Goal: Navigation & Orientation: Find specific page/section

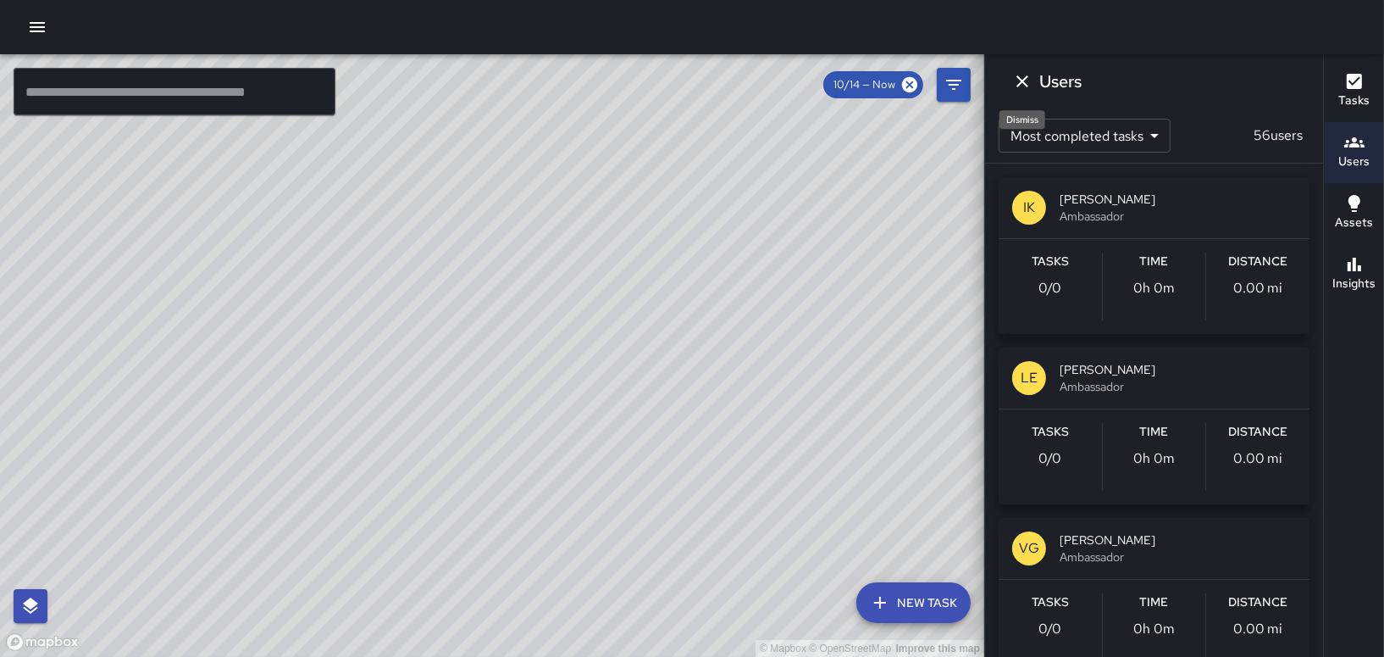
click at [1023, 80] on icon "Dismiss" at bounding box center [1023, 81] width 12 height 12
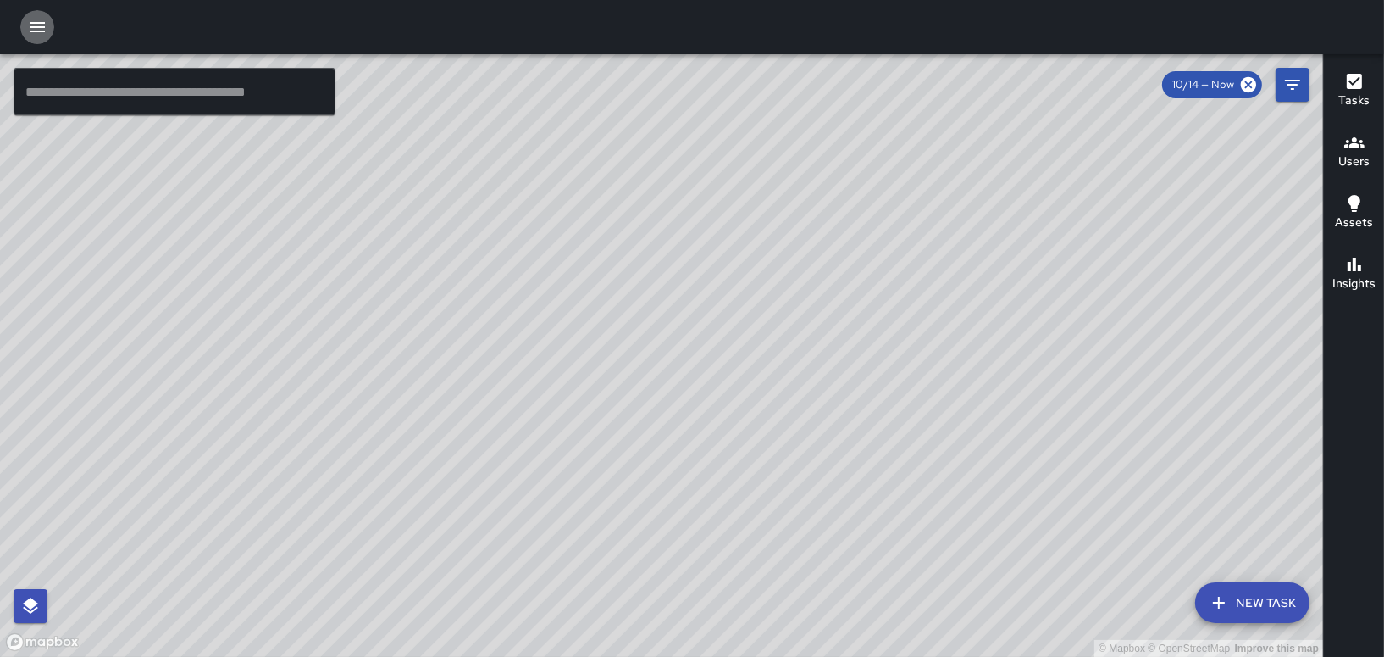
click at [35, 19] on icon "button" at bounding box center [37, 27] width 20 height 20
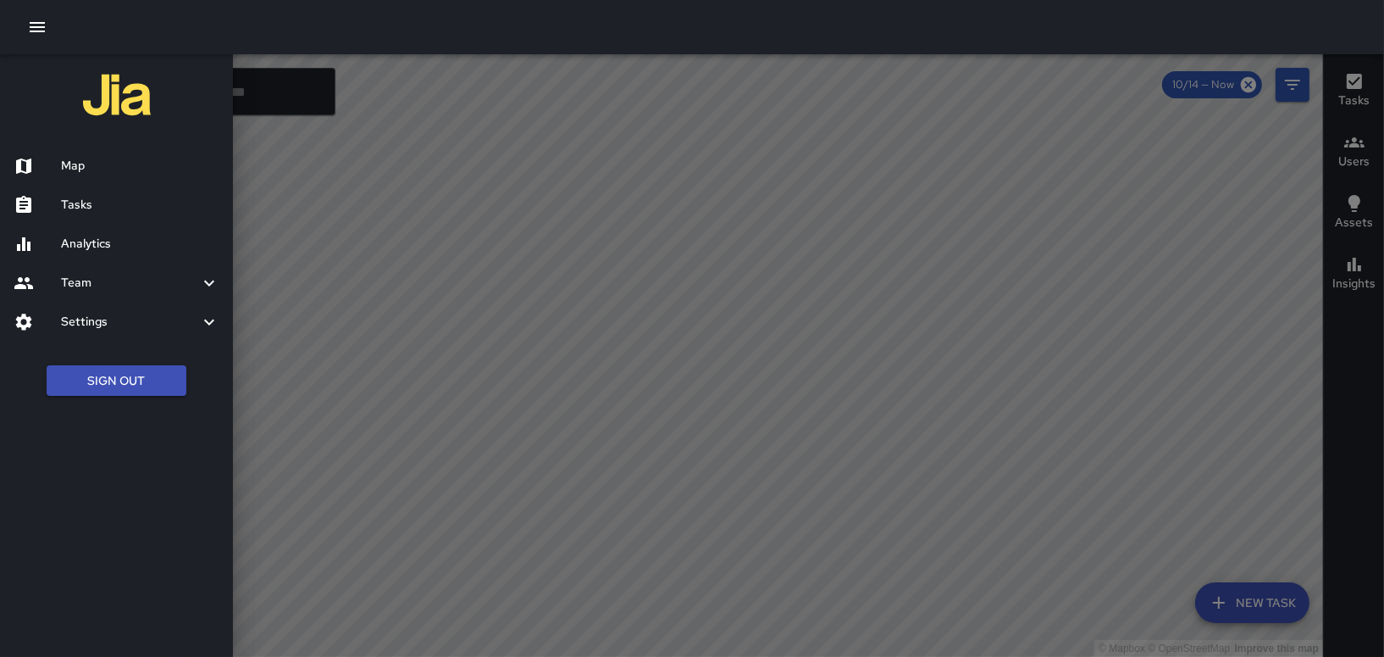
click at [83, 206] on h6 "Tasks" at bounding box center [140, 205] width 158 height 19
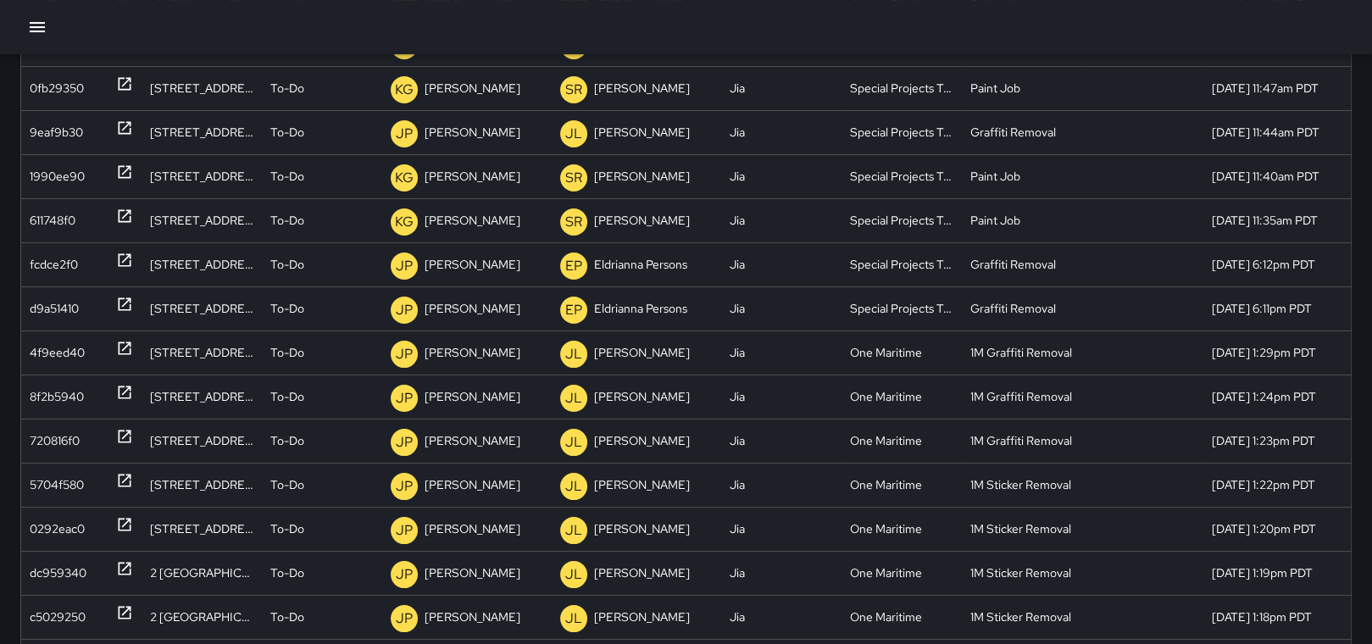
scroll to position [282, 0]
click at [29, 23] on icon "button" at bounding box center [37, 27] width 20 height 20
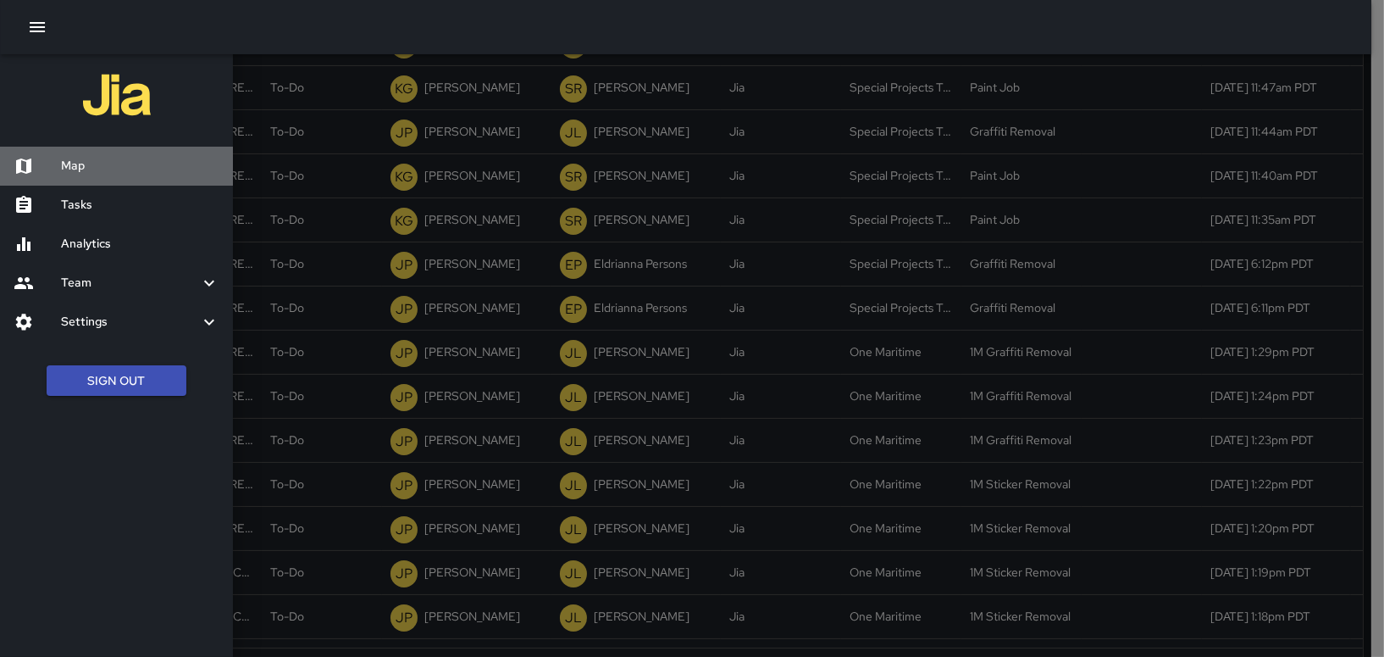
click at [69, 165] on h6 "Map" at bounding box center [140, 166] width 158 height 19
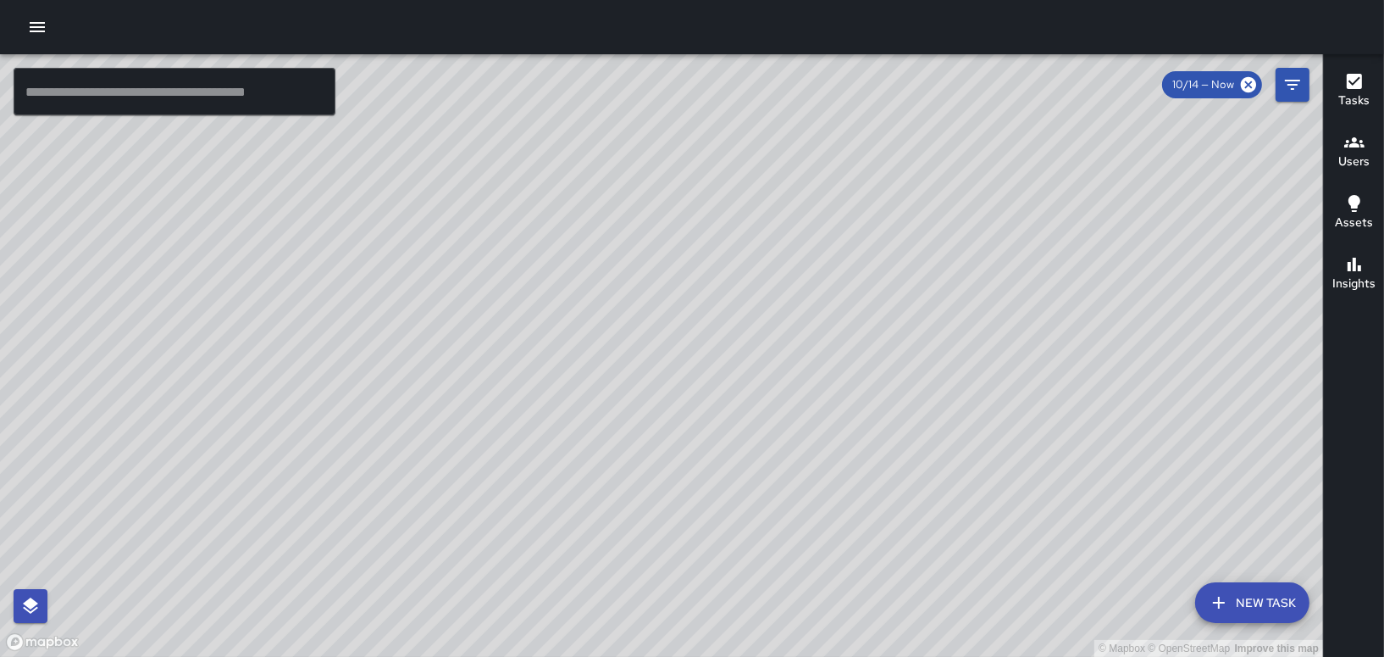
click at [350, 413] on div "© Mapbox © OpenStreetMap Improve this map" at bounding box center [661, 355] width 1323 height 602
drag, startPoint x: 674, startPoint y: 478, endPoint x: 853, endPoint y: 578, distance: 205.6
click at [853, 578] on div "© Mapbox © OpenStreetMap Improve this map" at bounding box center [661, 355] width 1323 height 602
drag, startPoint x: 940, startPoint y: 630, endPoint x: 927, endPoint y: 545, distance: 85.8
click at [927, 545] on div "© Mapbox © OpenStreetMap Improve this map" at bounding box center [661, 355] width 1323 height 602
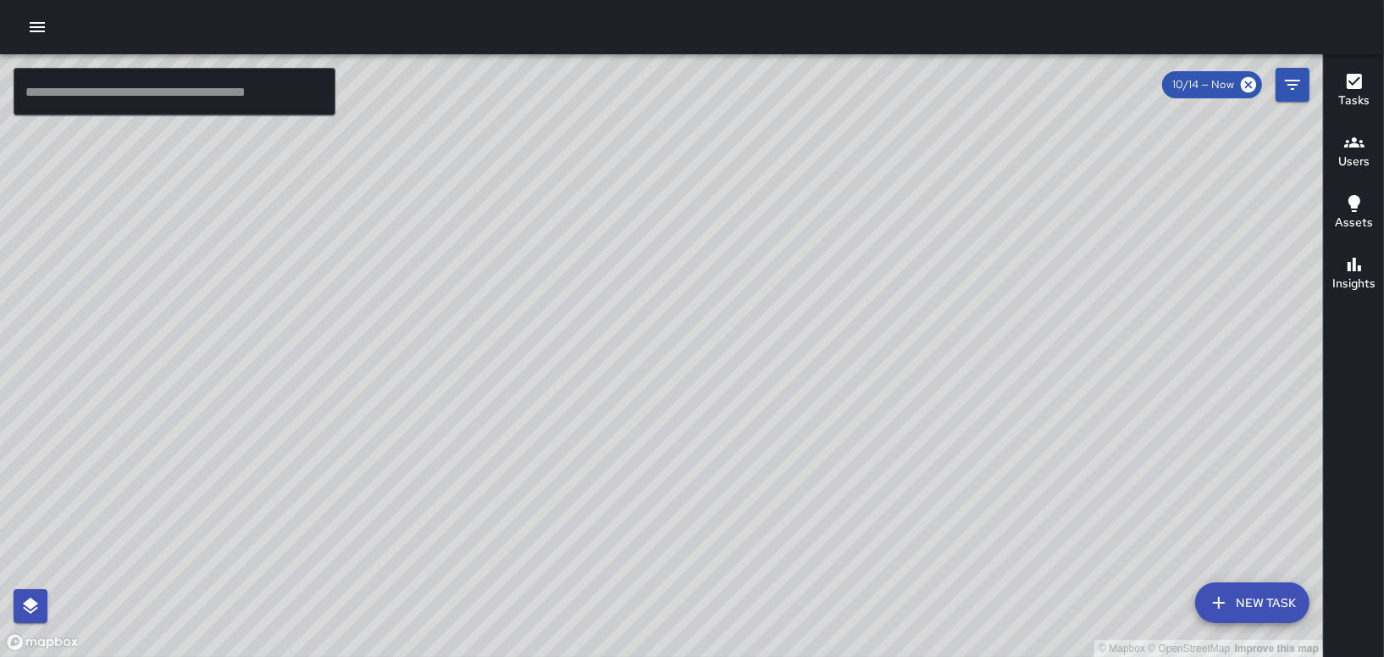
drag, startPoint x: 924, startPoint y: 585, endPoint x: 917, endPoint y: 535, distance: 49.6
click at [917, 535] on div "© Mapbox © OpenStreetMap Improve this map" at bounding box center [661, 355] width 1323 height 602
drag, startPoint x: 948, startPoint y: 580, endPoint x: 946, endPoint y: 535, distance: 45.8
click at [946, 535] on div "© Mapbox © OpenStreetMap Improve this map" at bounding box center [661, 355] width 1323 height 602
